Goal: Information Seeking & Learning: Learn about a topic

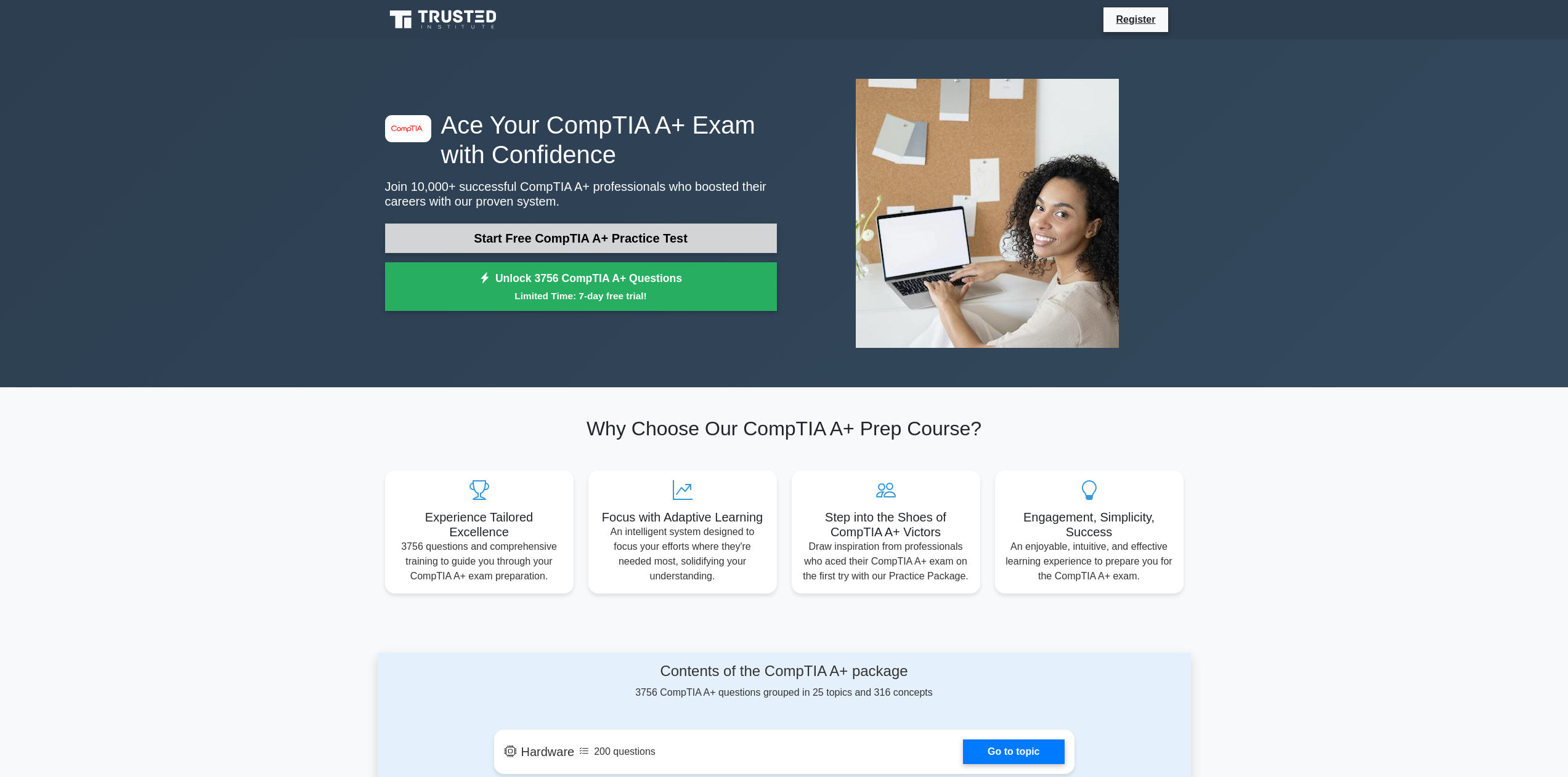
click at [601, 240] on link "Start Free CompTIA A+ Practice Test" at bounding box center [581, 238] width 392 height 30
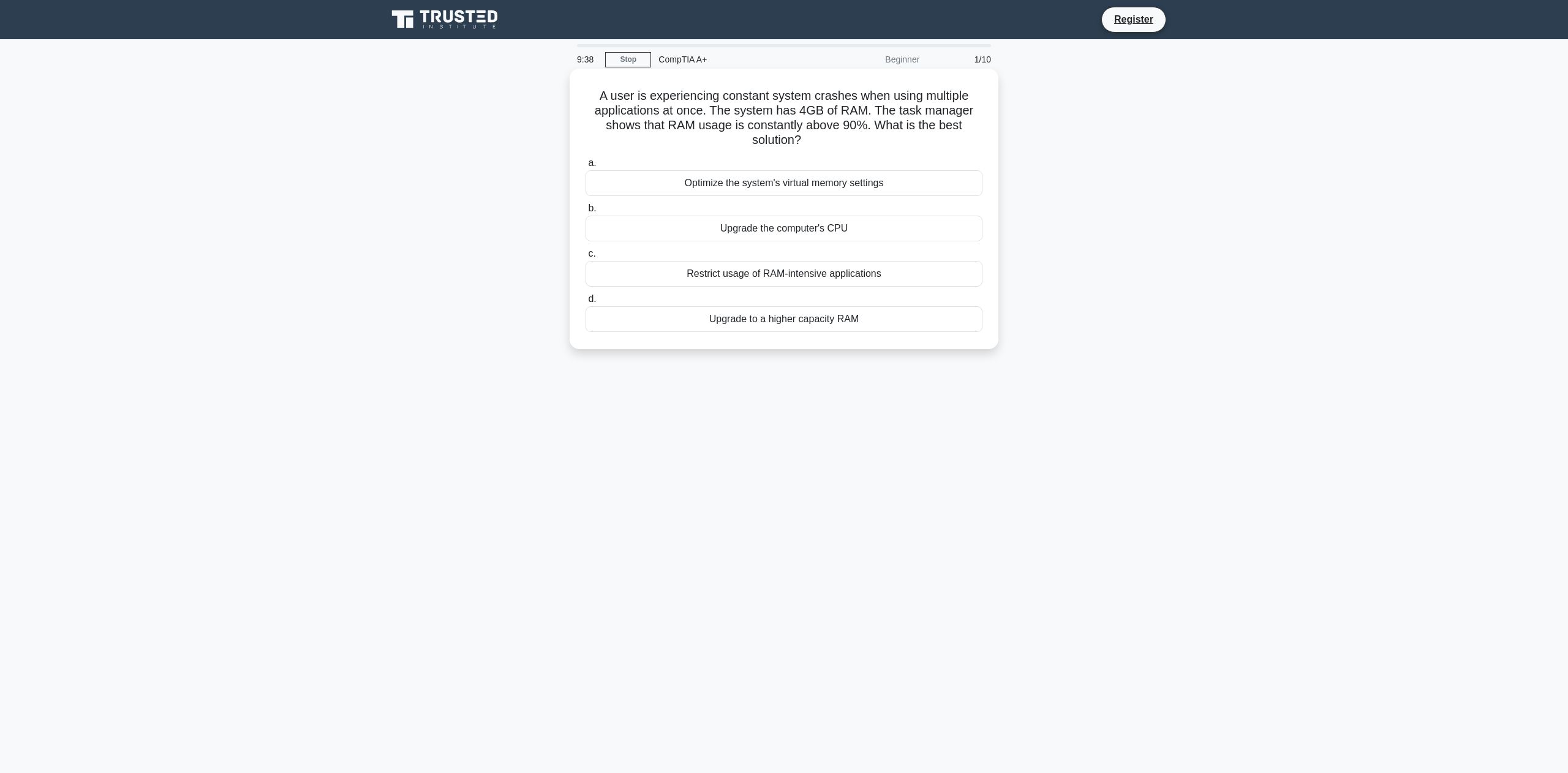
click at [834, 319] on div "Upgrade to a higher capacity RAM" at bounding box center [784, 320] width 397 height 26
click at [586, 304] on input "d. Upgrade to a higher capacity RAM" at bounding box center [586, 299] width 0 height 8
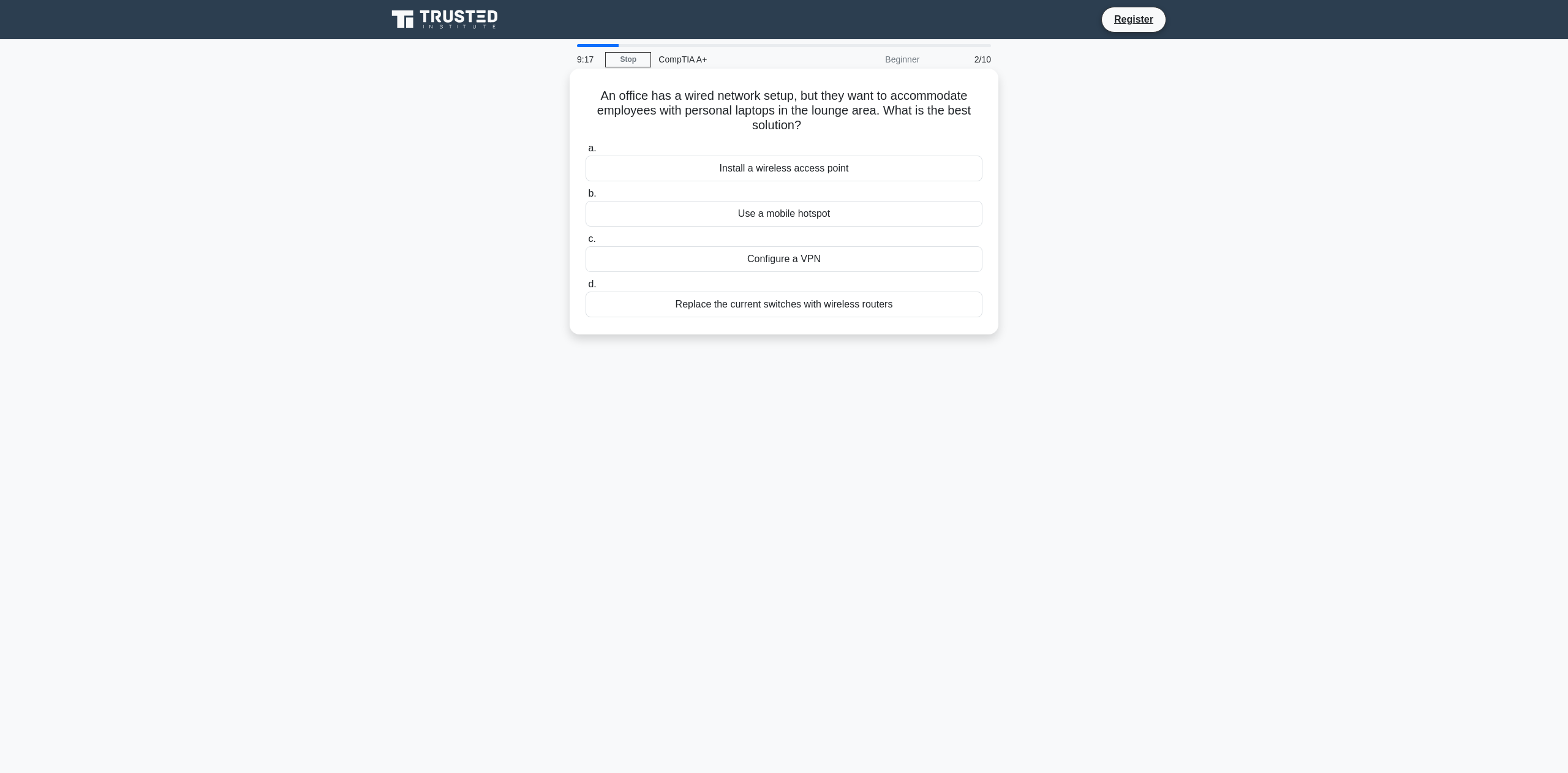
click at [831, 171] on div "Install a wireless access point" at bounding box center [784, 168] width 397 height 26
click at [586, 152] on input "a. Install a wireless access point" at bounding box center [586, 148] width 0 height 8
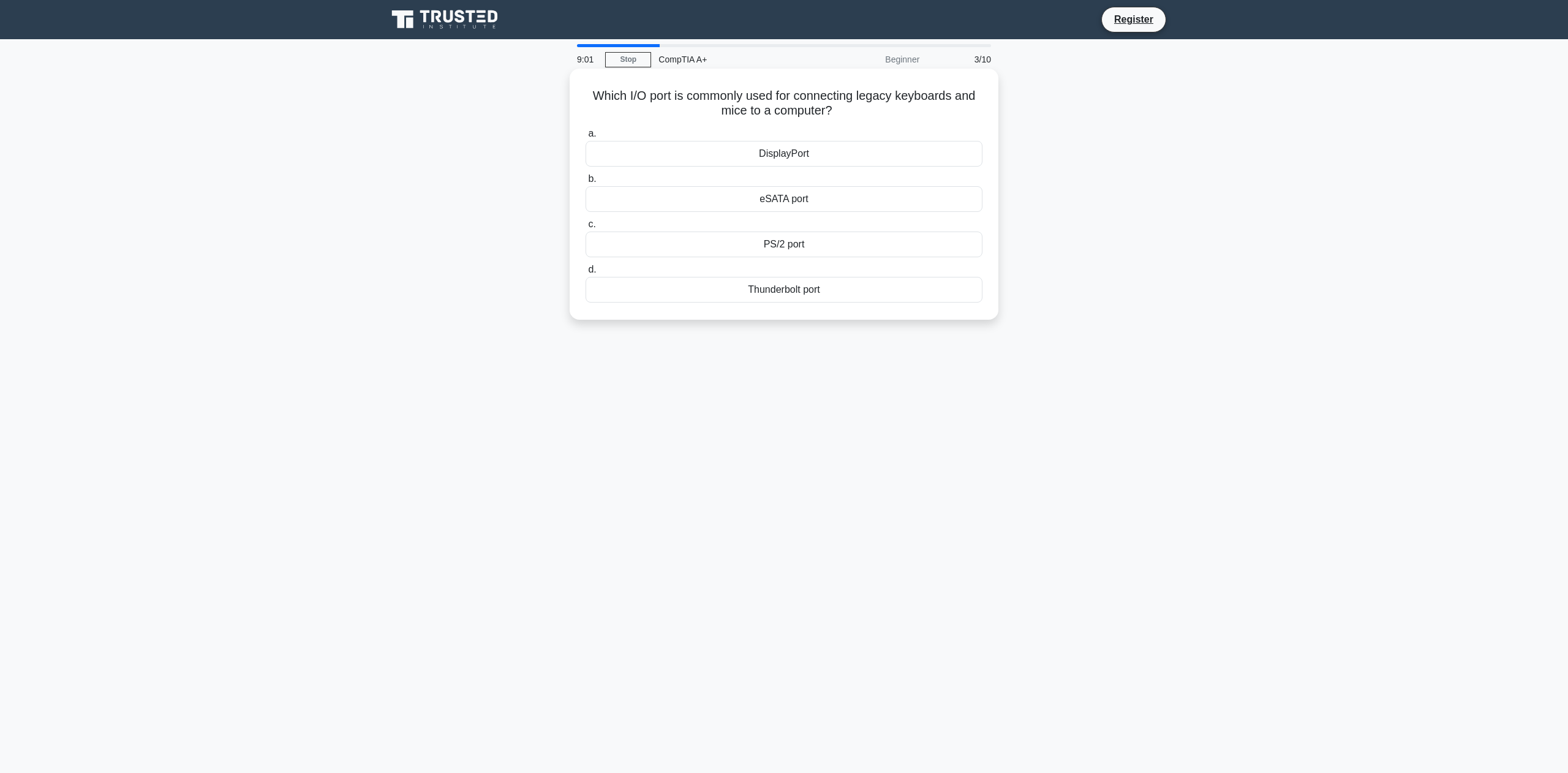
click at [797, 243] on div "PS/2 port" at bounding box center [784, 244] width 397 height 26
click at [586, 228] on input "c. PS/2 port" at bounding box center [586, 224] width 0 height 8
click at [806, 257] on div "Turn off display" at bounding box center [784, 244] width 397 height 26
click at [586, 228] on input "c. Turn off display" at bounding box center [586, 224] width 0 height 8
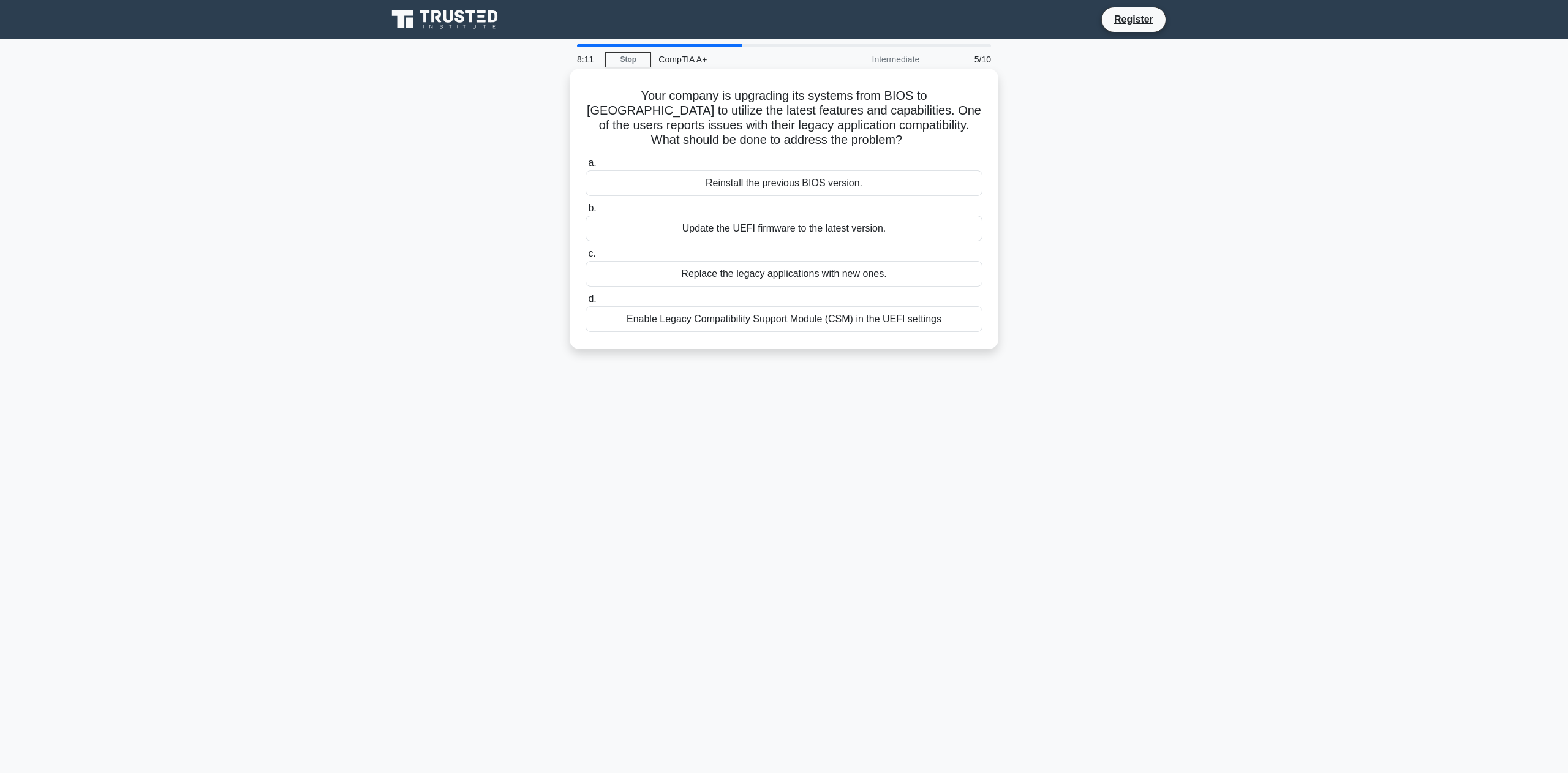
click at [819, 324] on div "Enable Legacy Compatibility Support Module (CSM) in the UEFI settings" at bounding box center [784, 320] width 397 height 26
click at [586, 304] on input "d. Enable Legacy Compatibility Support Module (CSM) in the UEFI settings" at bounding box center [586, 299] width 0 height 8
click at [834, 184] on div "Update the firmware to the latest version" at bounding box center [784, 183] width 397 height 26
click at [586, 167] on input "a. Update the firmware to the latest version" at bounding box center [586, 163] width 0 height 8
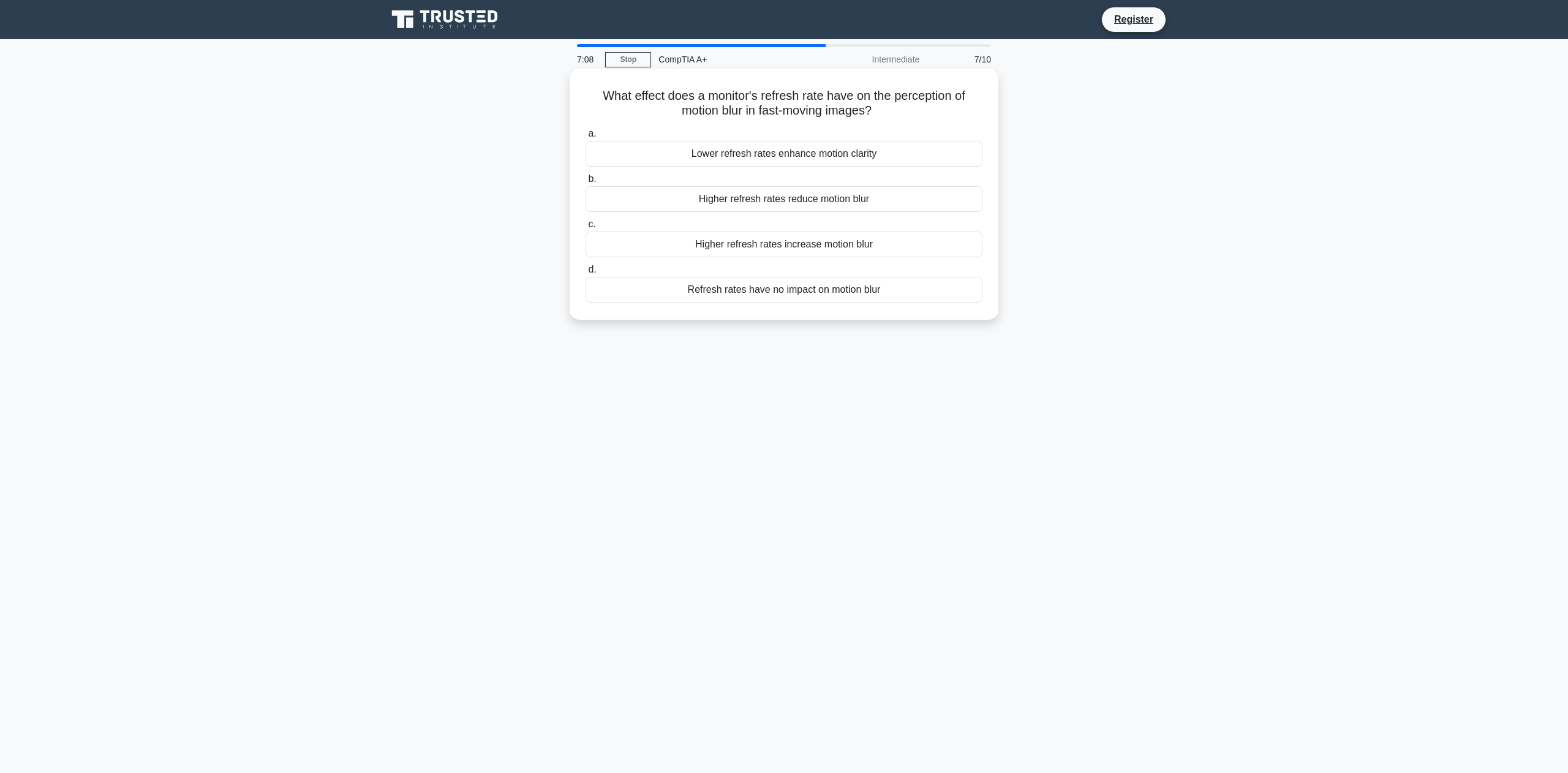
click at [855, 203] on div "Higher refresh rates reduce motion blur" at bounding box center [784, 199] width 397 height 26
click at [586, 183] on input "b. Higher refresh rates reduce motion blur" at bounding box center [586, 179] width 0 height 8
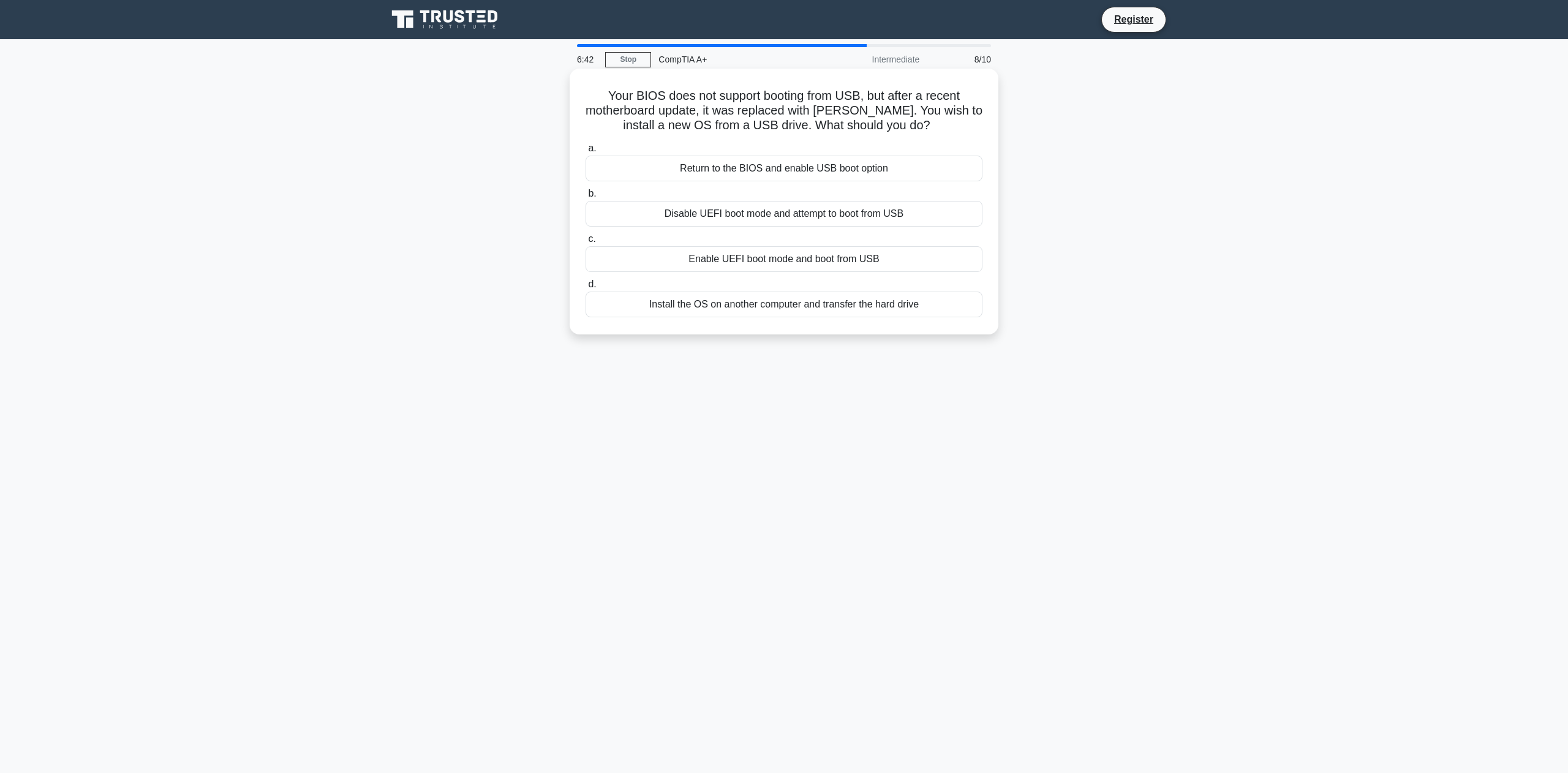
click at [894, 172] on div "Return to the BIOS and enable USB boot option" at bounding box center [784, 168] width 397 height 26
click at [586, 152] on input "a. Return to the BIOS and enable USB boot option" at bounding box center [586, 148] width 0 height 8
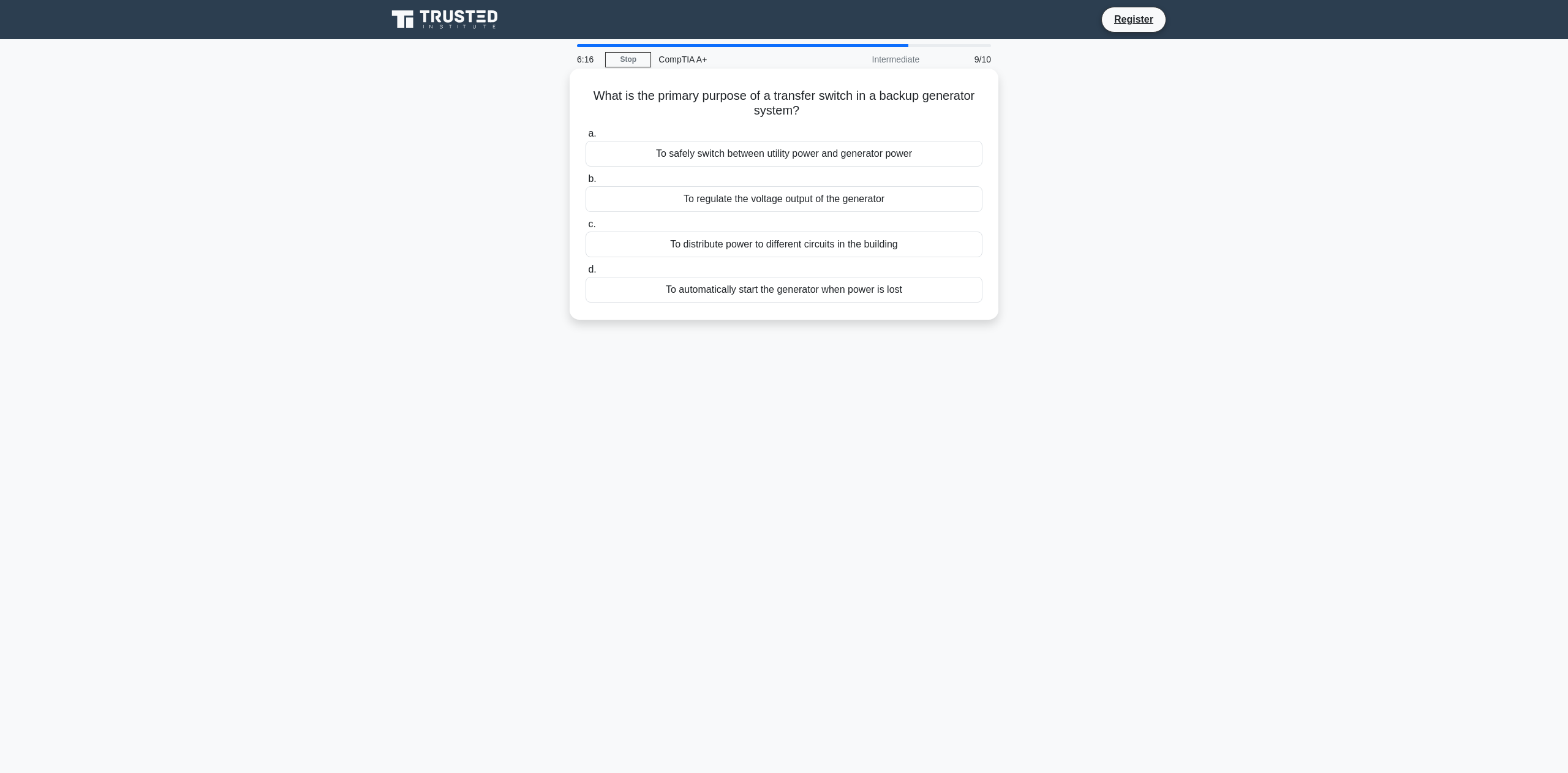
click at [932, 155] on div "To safely switch between utility power and generator power" at bounding box center [784, 154] width 397 height 26
click at [586, 138] on input "a. To safely switch between utility power and generator power" at bounding box center [586, 134] width 0 height 8
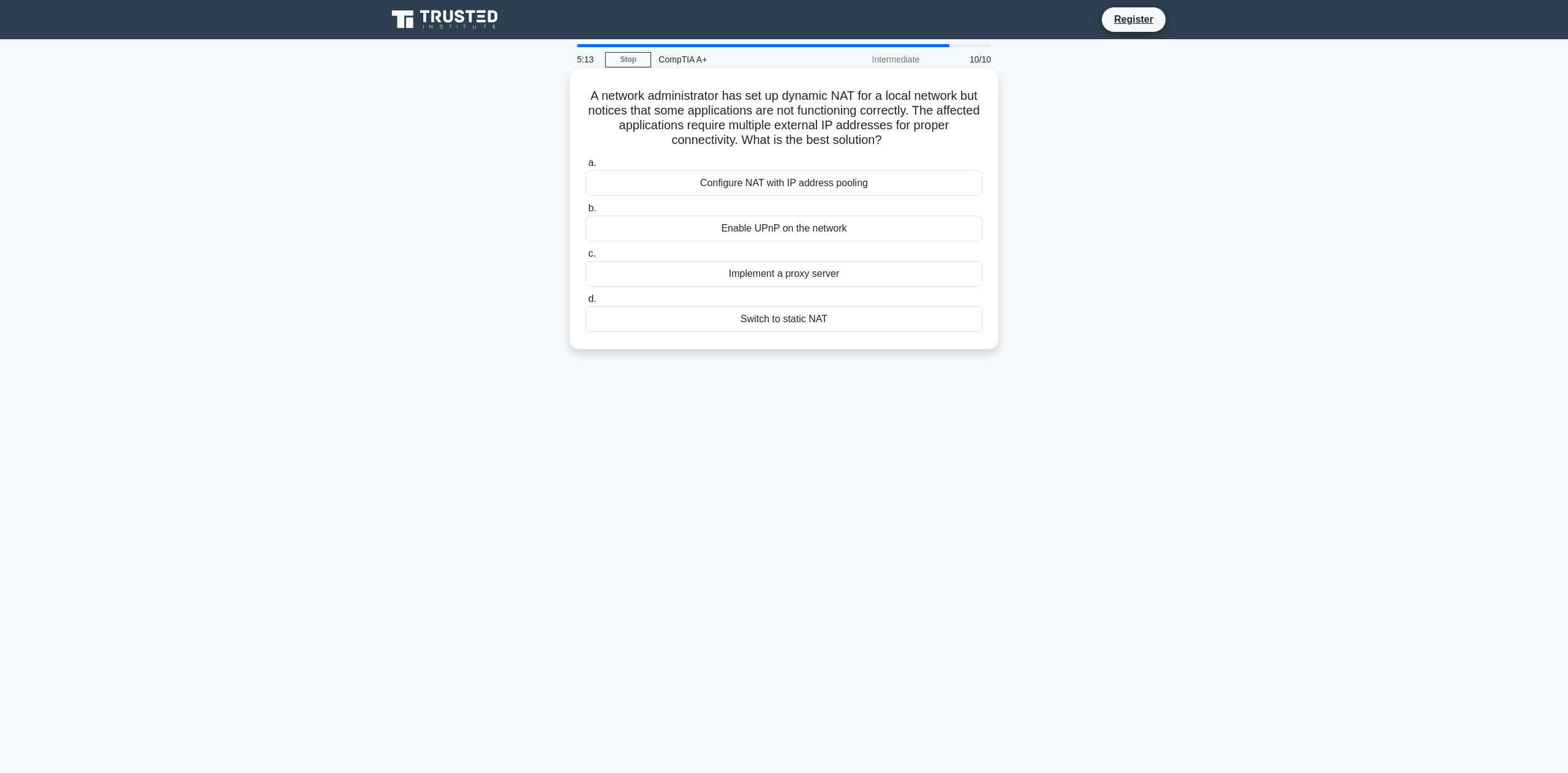
click at [841, 228] on div "Enable UPnP on the network" at bounding box center [784, 228] width 397 height 26
click at [586, 212] on input "b. Enable UPnP on the network" at bounding box center [586, 208] width 0 height 8
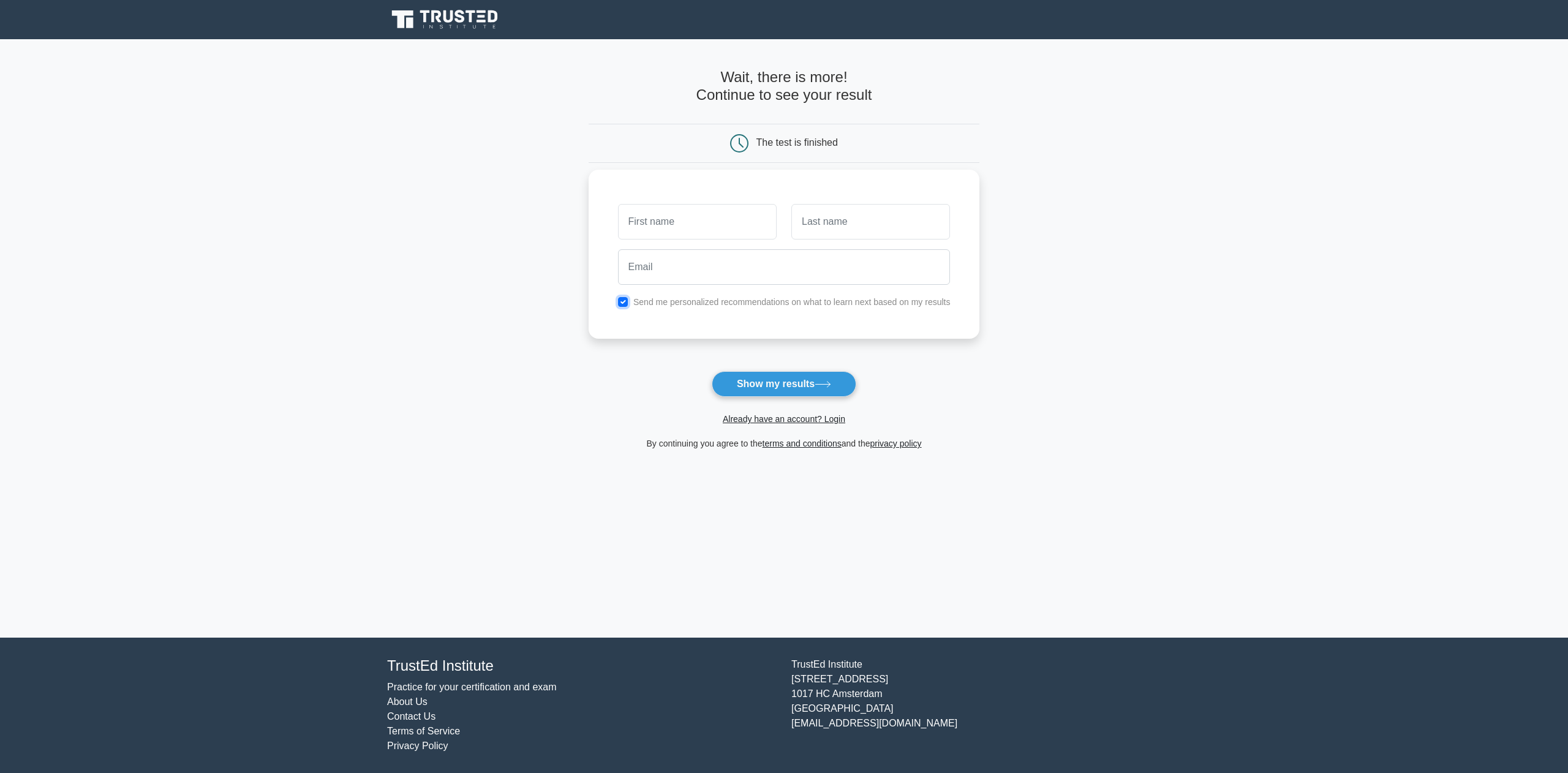
click at [618, 304] on input "checkbox" at bounding box center [622, 301] width 10 height 10
checkbox input "false"
click at [825, 387] on icon at bounding box center [823, 384] width 17 height 7
type input "john"
type input "chandler"
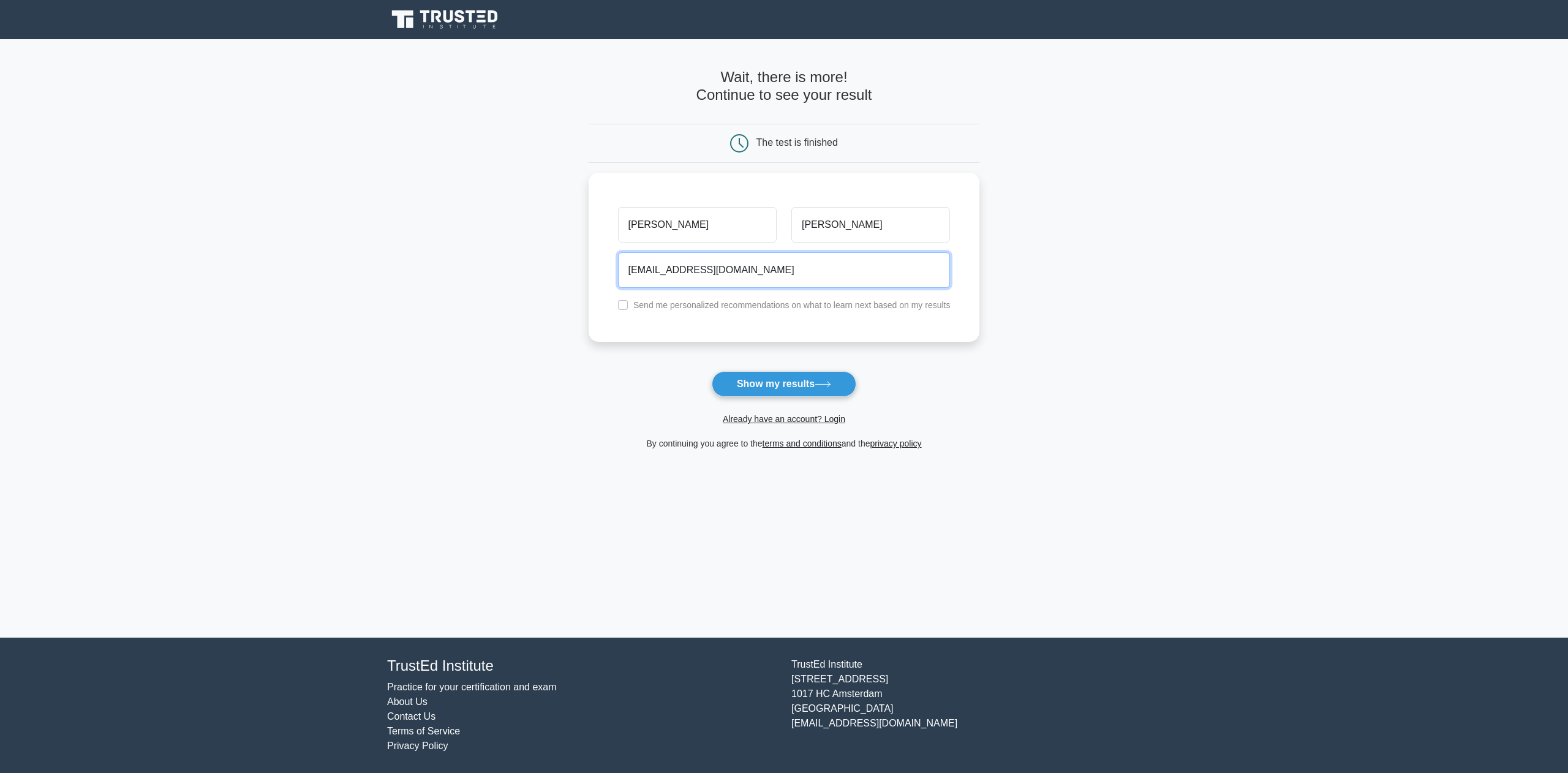
type input "jgc718@aol.com"
click at [711, 371] on button "Show my results" at bounding box center [784, 384] width 145 height 26
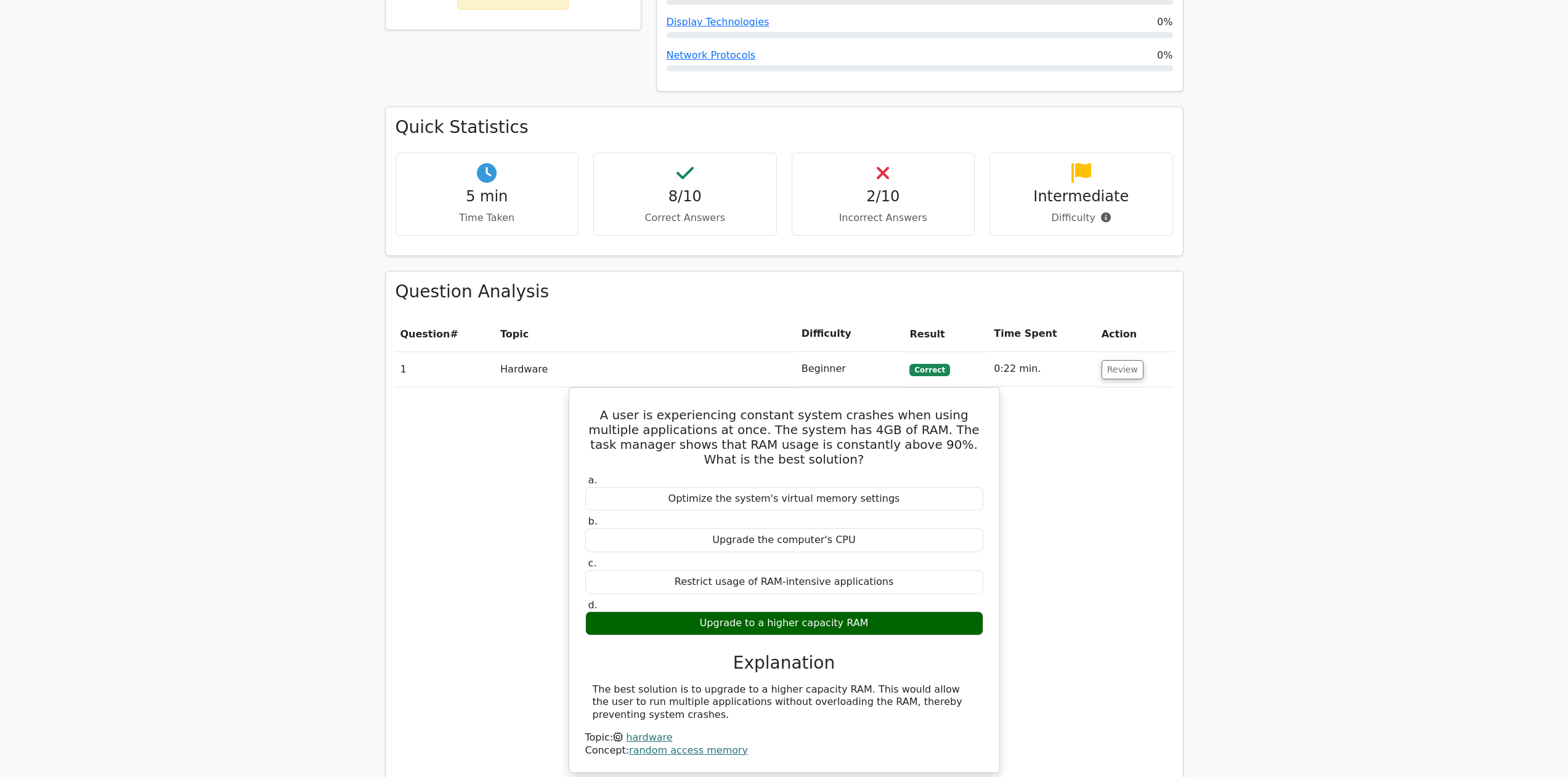
scroll to position [1113, 0]
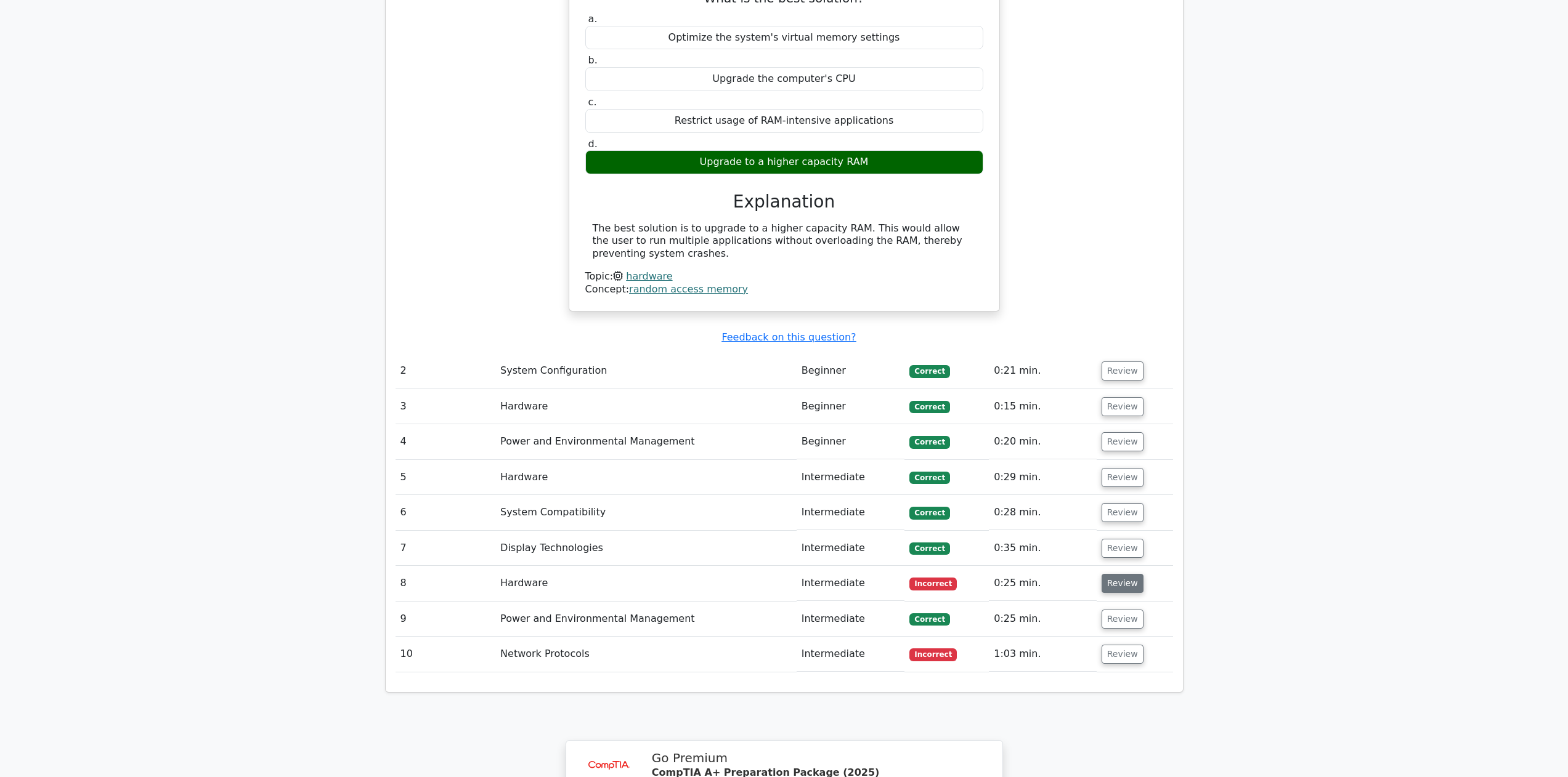
click at [1130, 578] on button "Review" at bounding box center [1122, 583] width 42 height 19
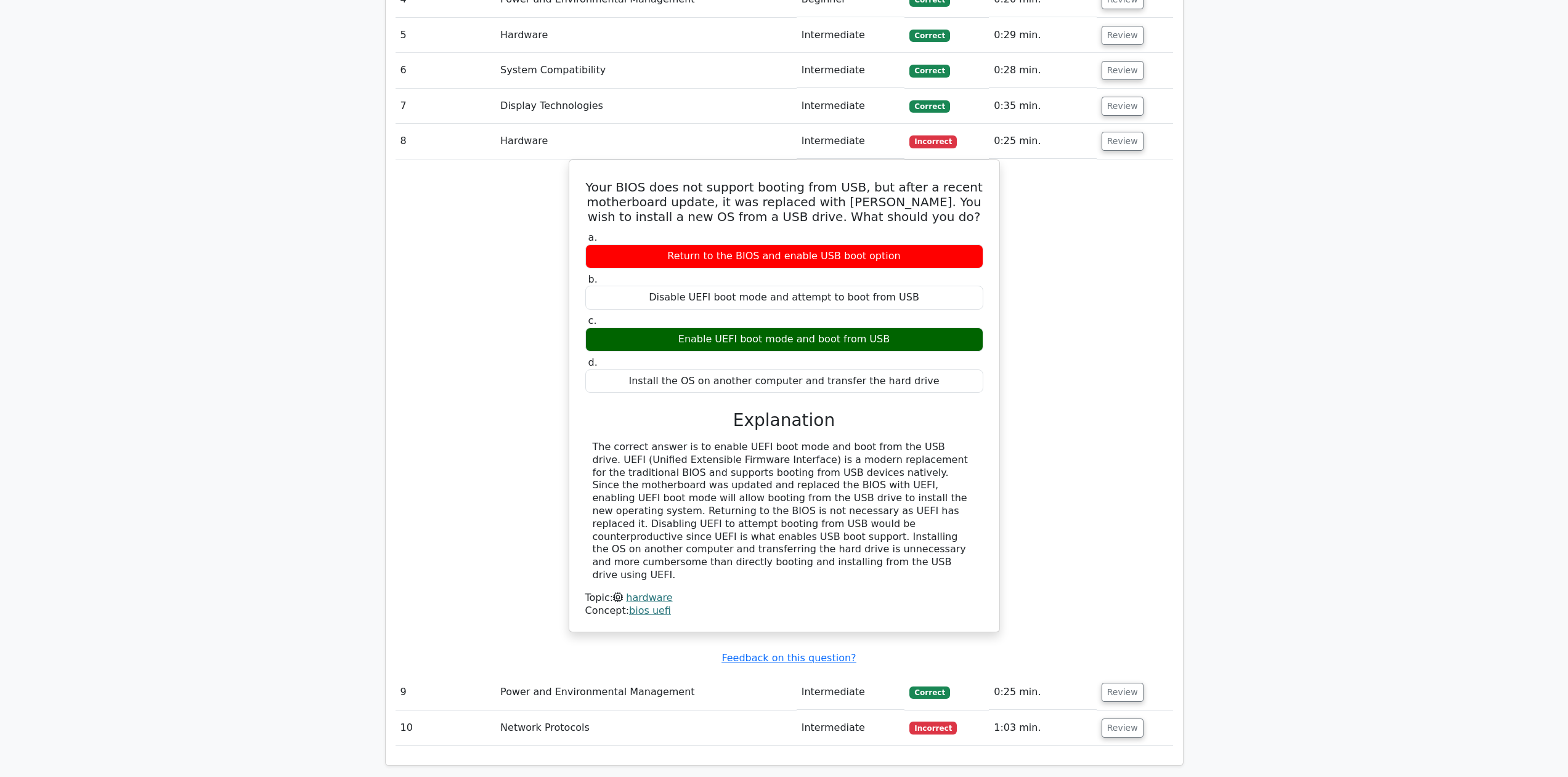
scroll to position [1634, 0]
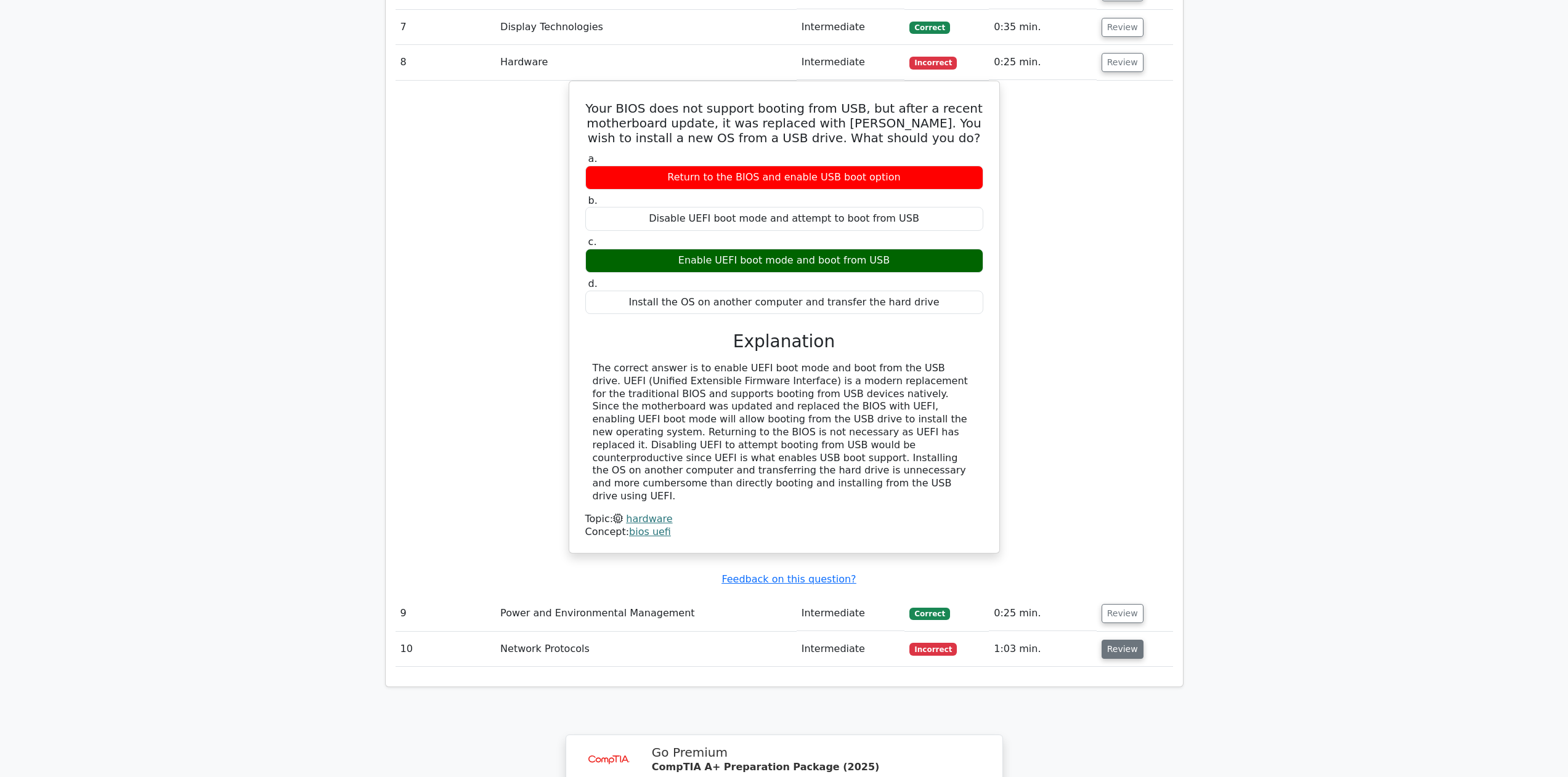
click at [1134, 646] on button "Review" at bounding box center [1122, 649] width 42 height 19
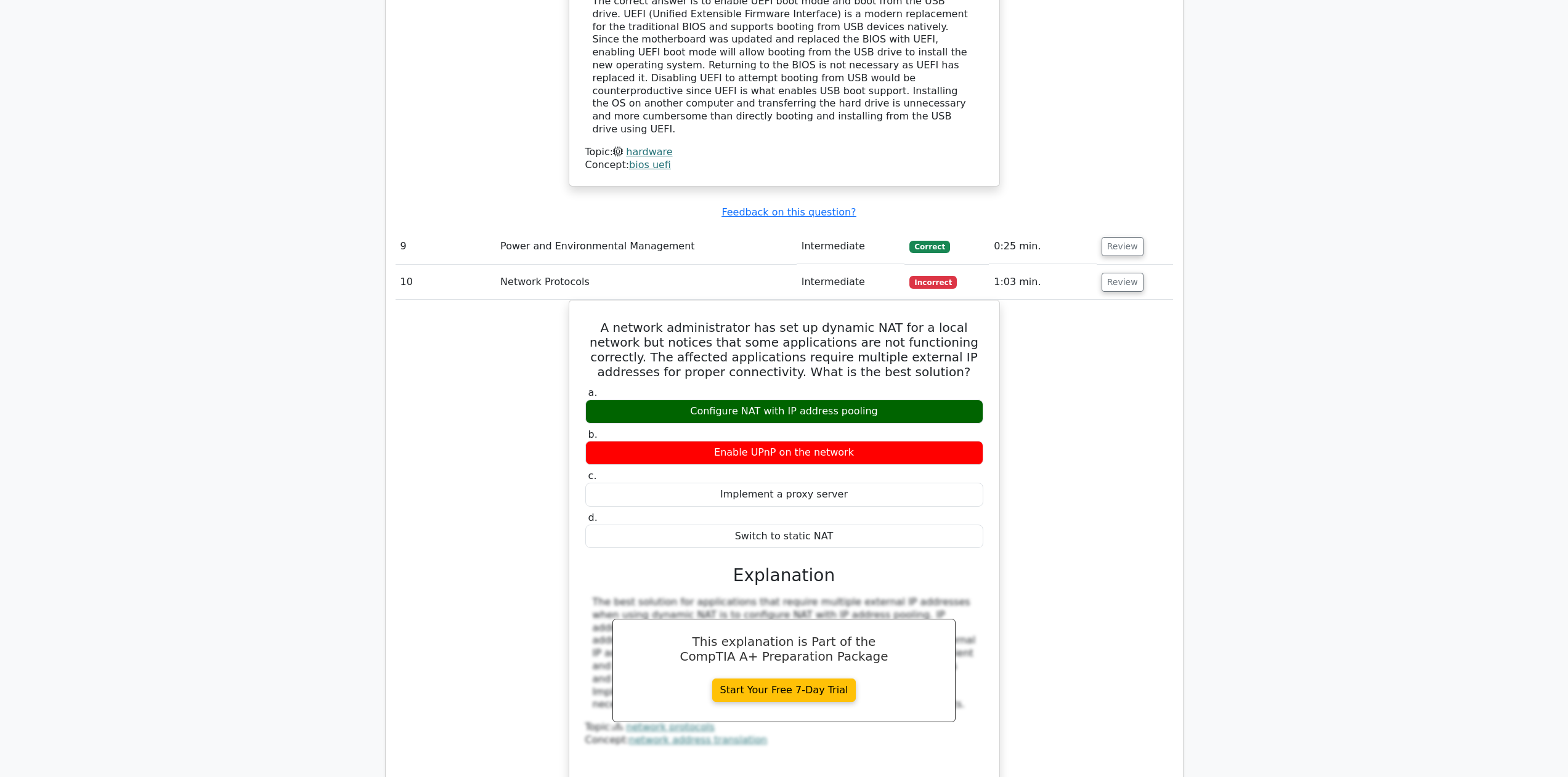
scroll to position [2134, 0]
